Goal: Navigation & Orientation: Find specific page/section

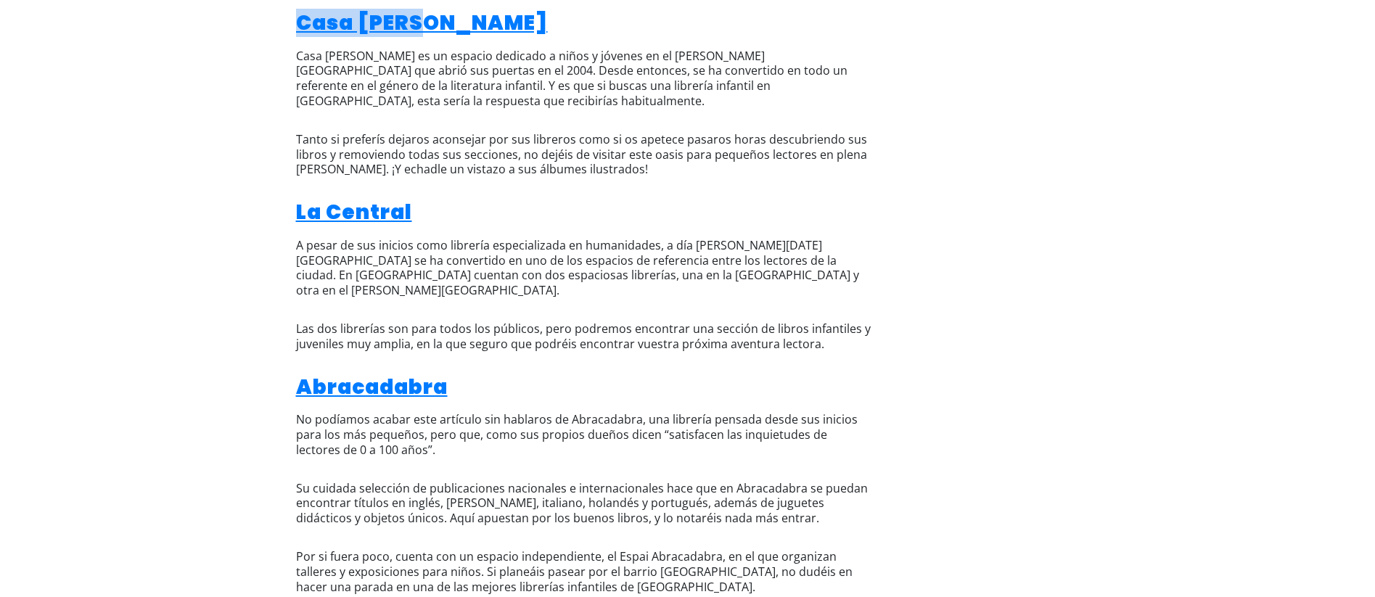
scroll to position [2907, 0]
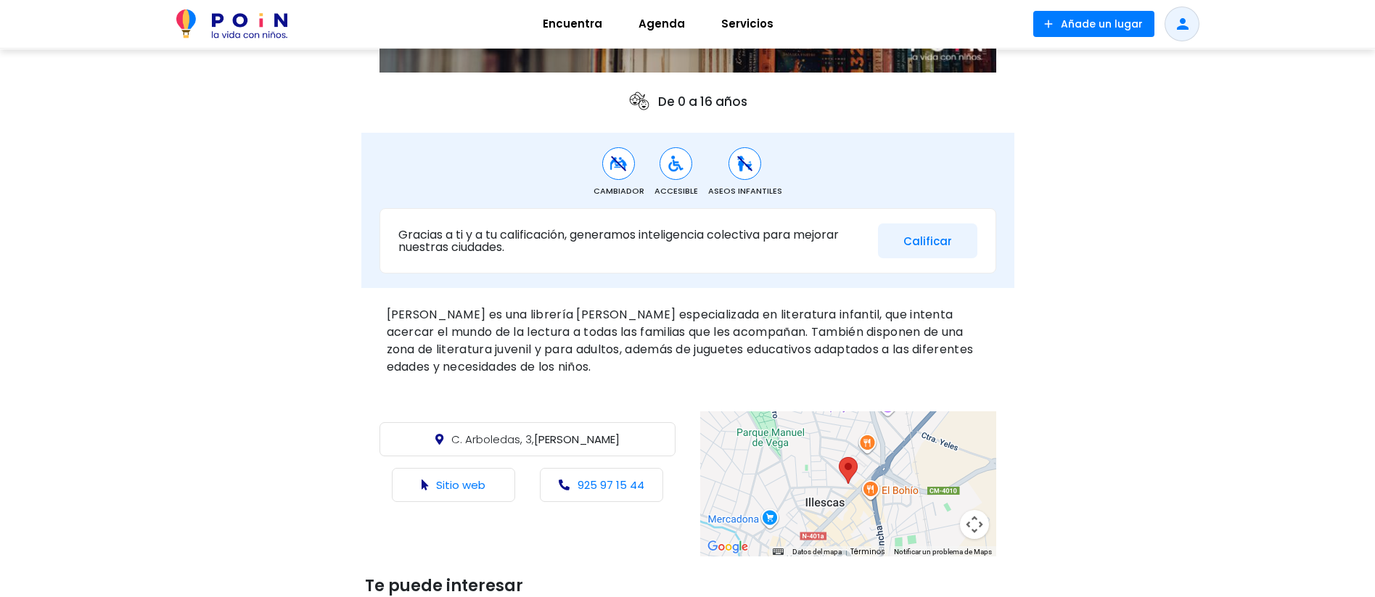
scroll to position [361, 0]
click at [457, 485] on link "Sitio web" at bounding box center [460, 483] width 49 height 15
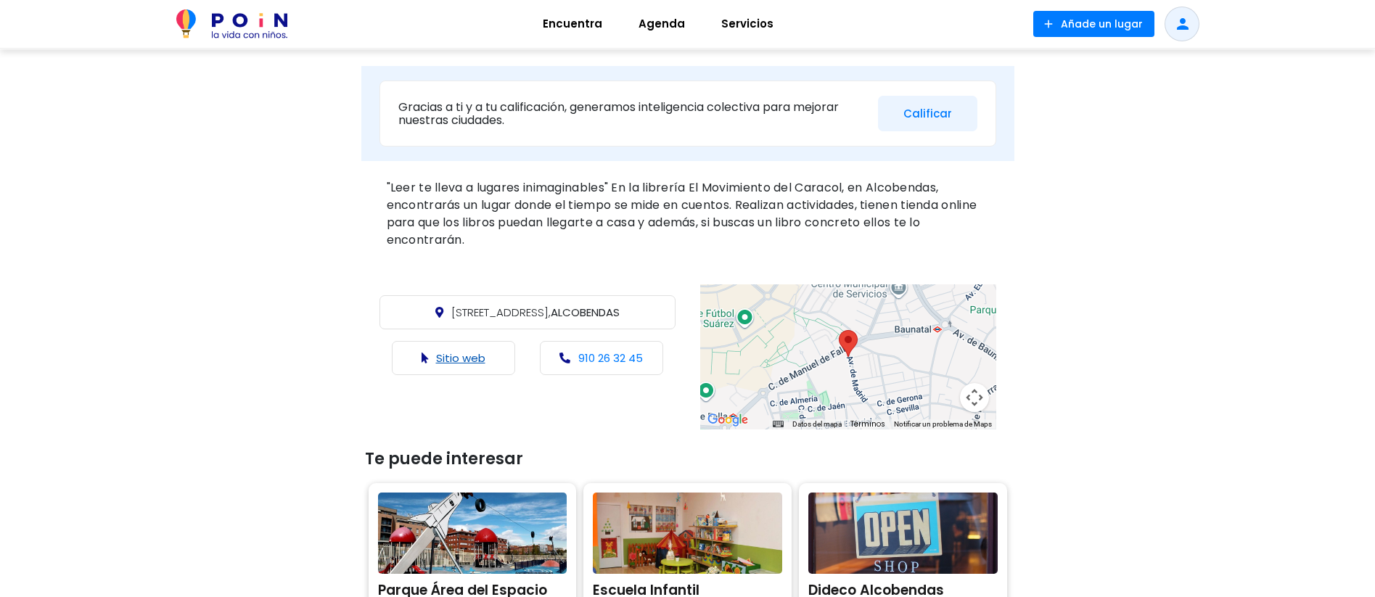
scroll to position [425, 0]
click at [467, 353] on link "Sitio web" at bounding box center [460, 358] width 49 height 15
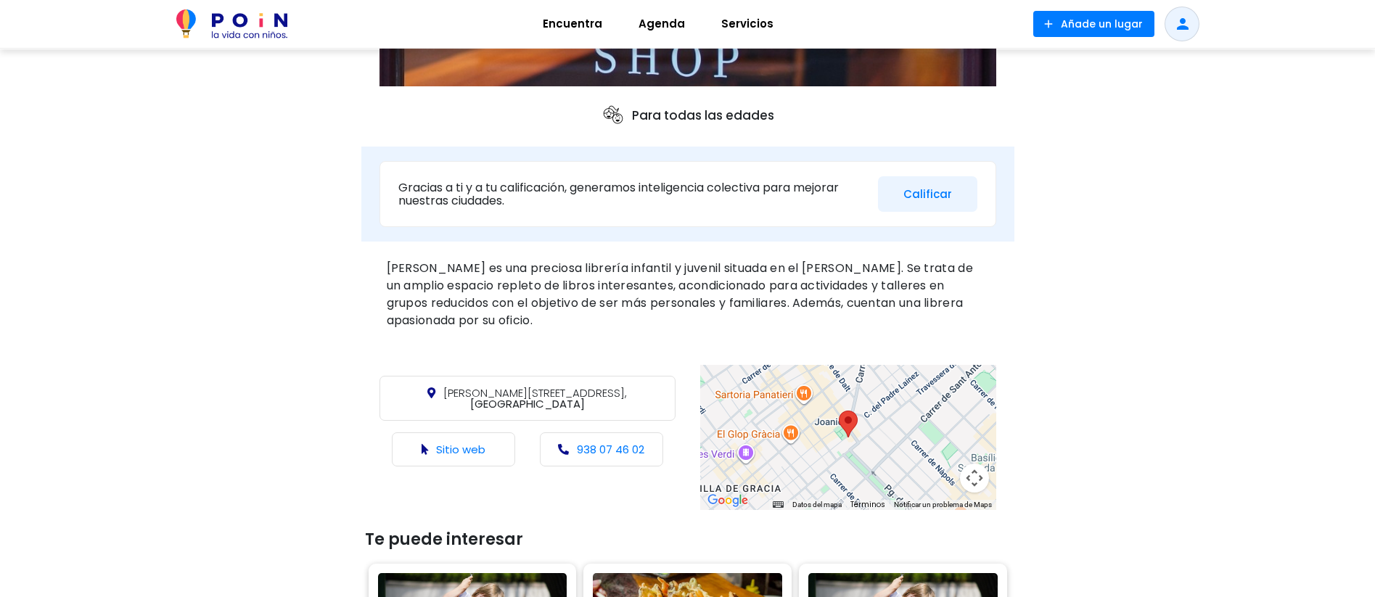
scroll to position [345, 0]
click at [448, 443] on link "Sitio web" at bounding box center [460, 450] width 49 height 15
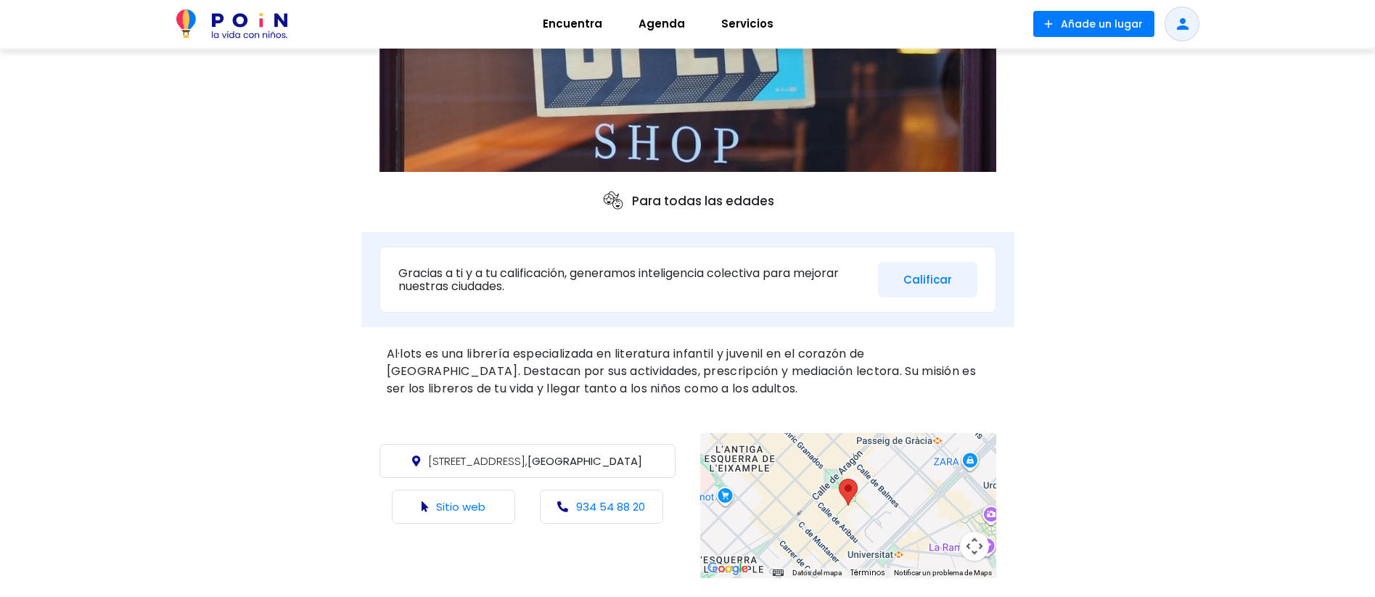
scroll to position [286, 0]
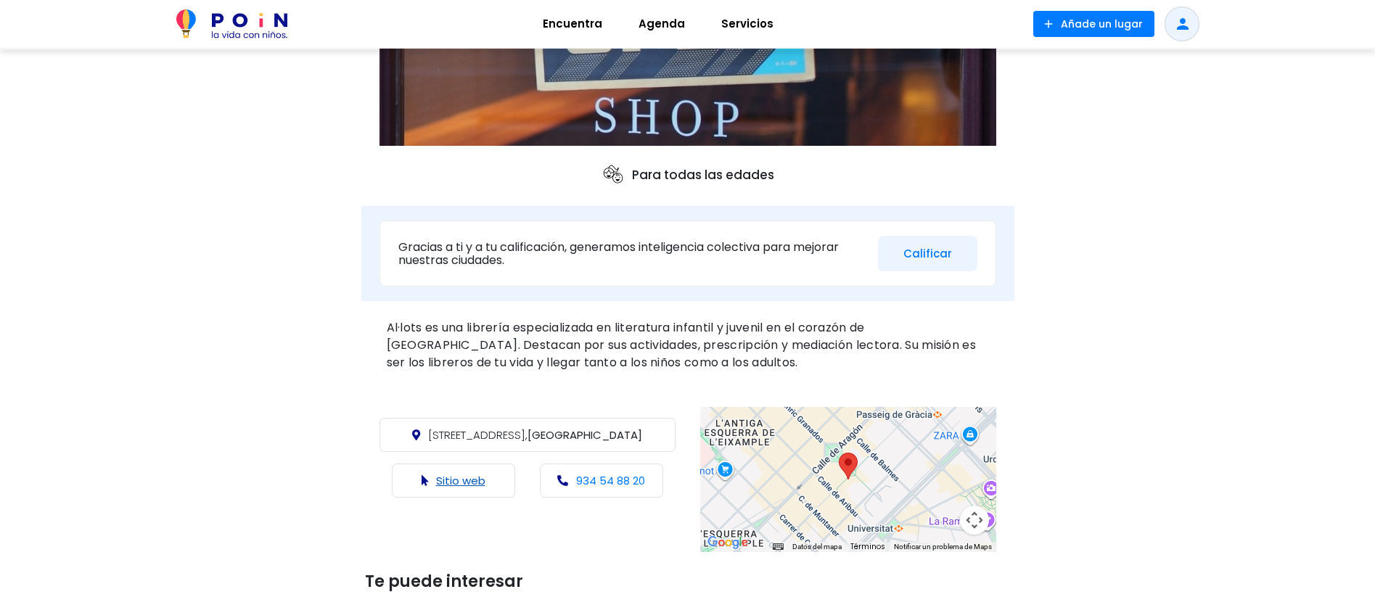
click at [463, 482] on link "Sitio web" at bounding box center [460, 480] width 49 height 15
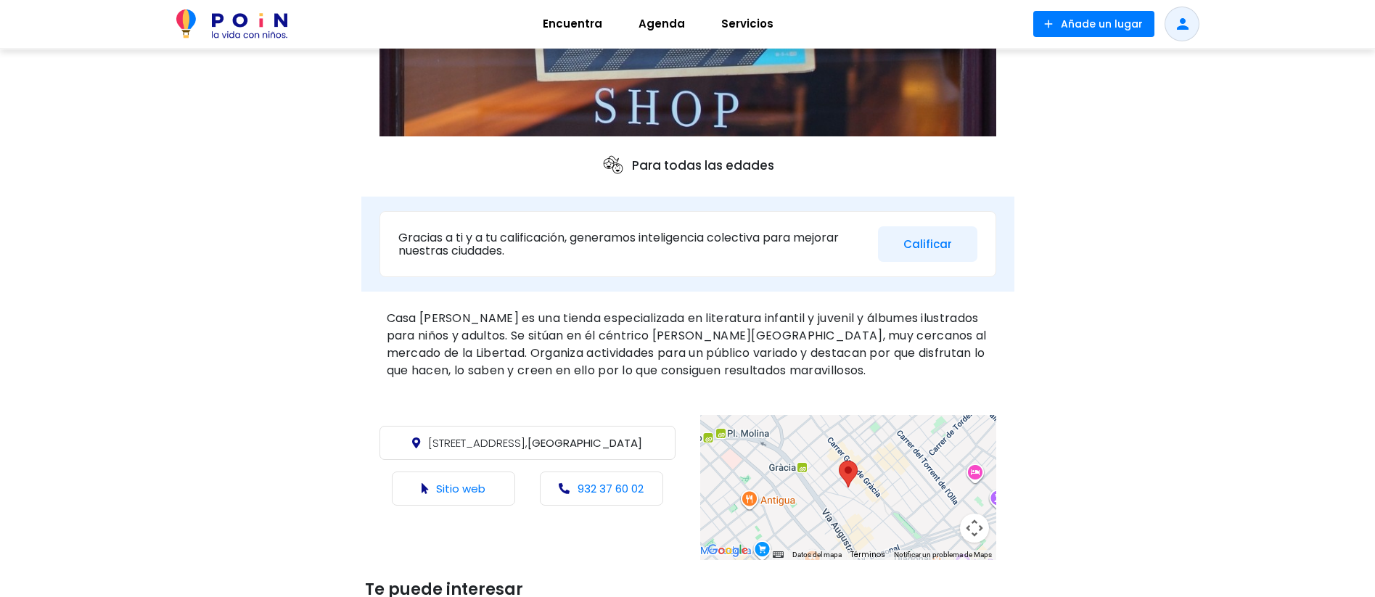
scroll to position [343, 0]
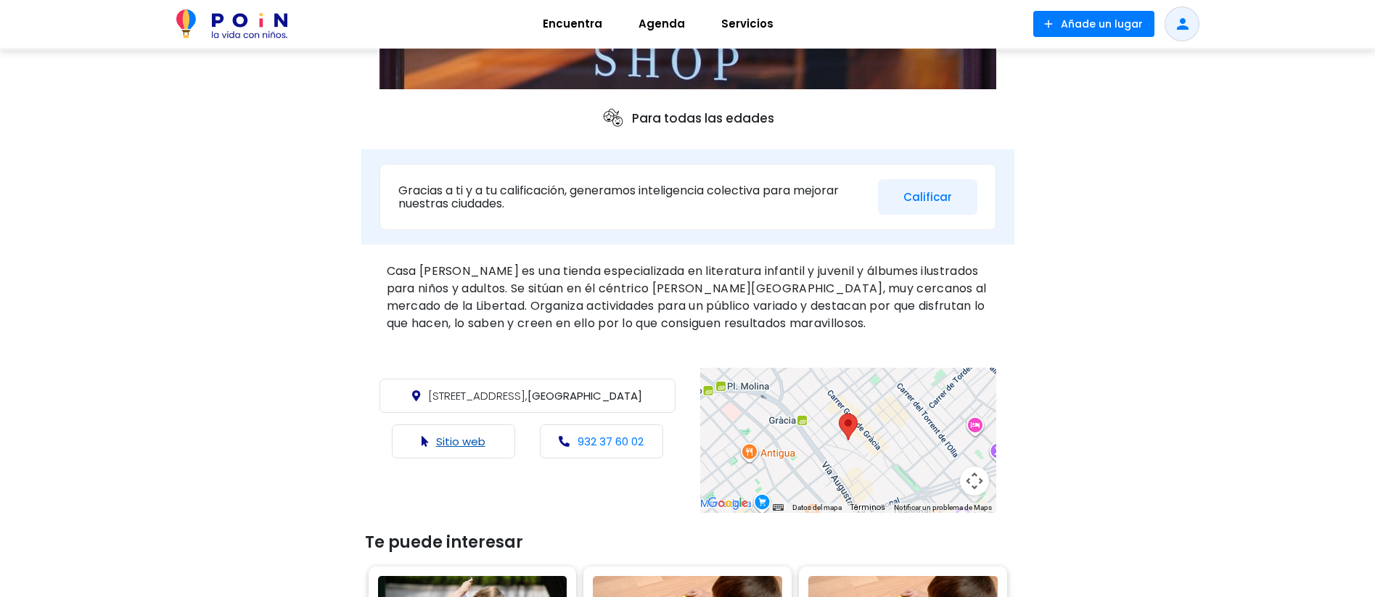
click at [446, 443] on link "Sitio web" at bounding box center [460, 441] width 49 height 15
